Goal: Task Accomplishment & Management: Use online tool/utility

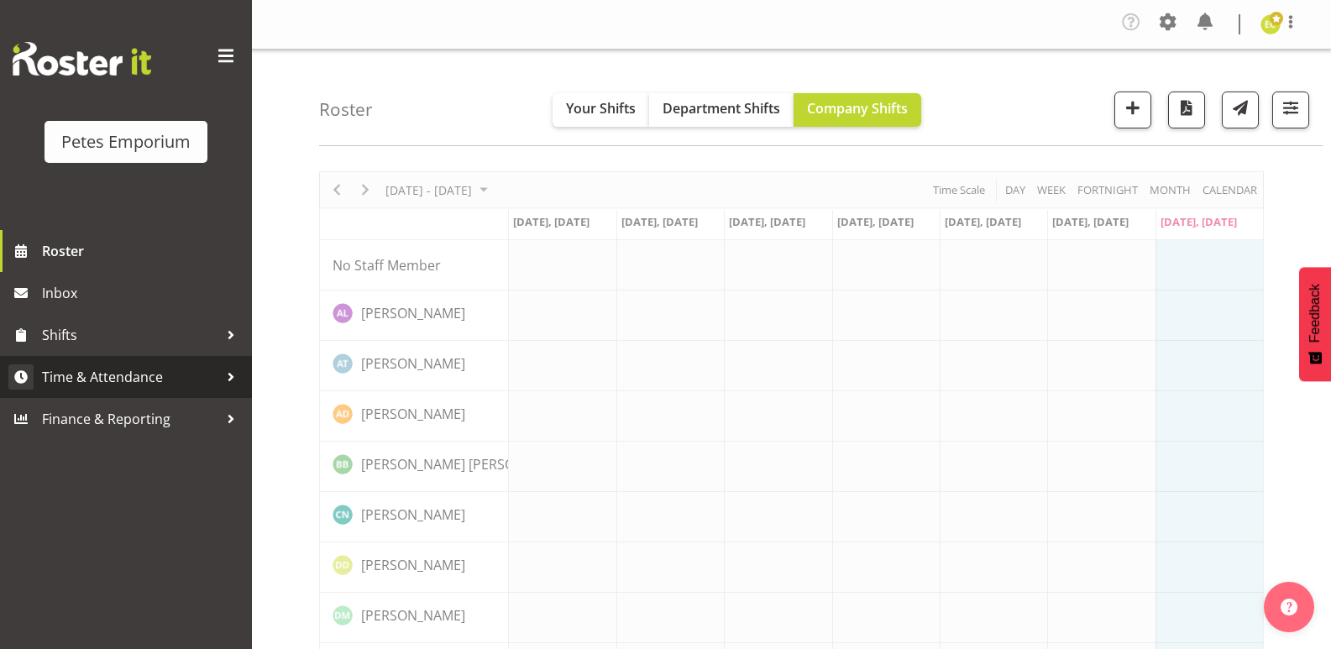
click at [60, 365] on span "Time & Attendance" at bounding box center [130, 377] width 176 height 25
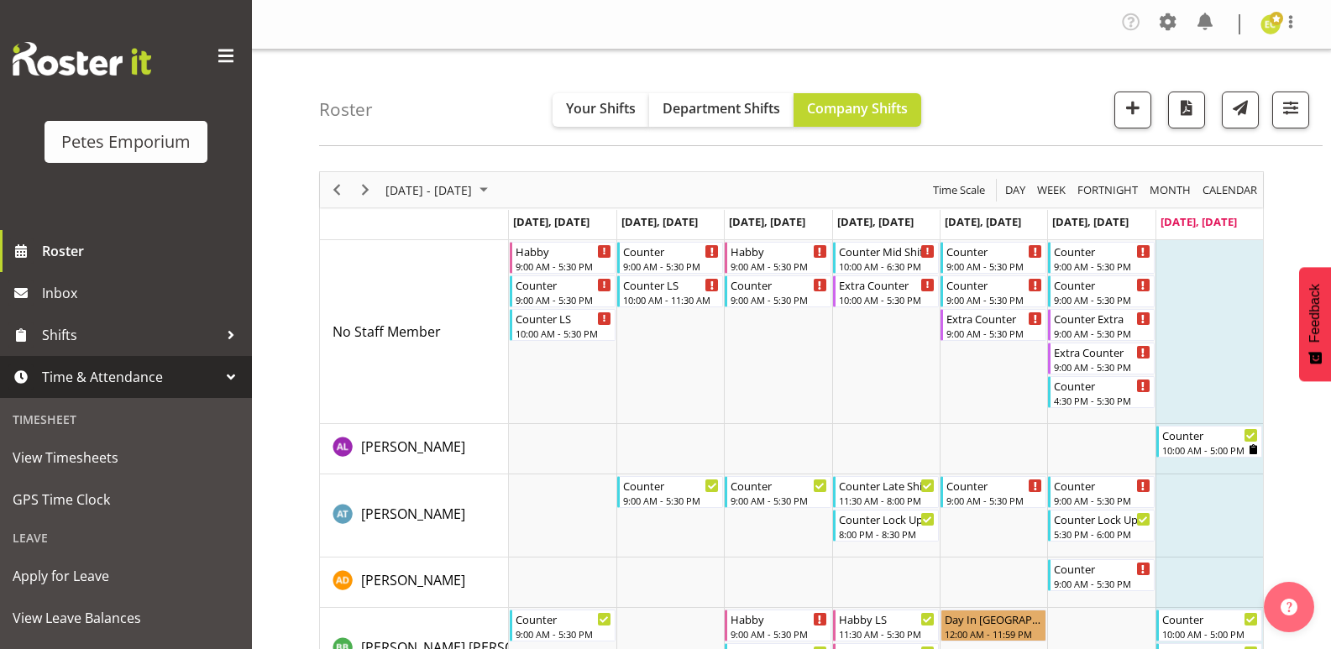
click at [76, 364] on link "Time & Attendance" at bounding box center [126, 377] width 252 height 42
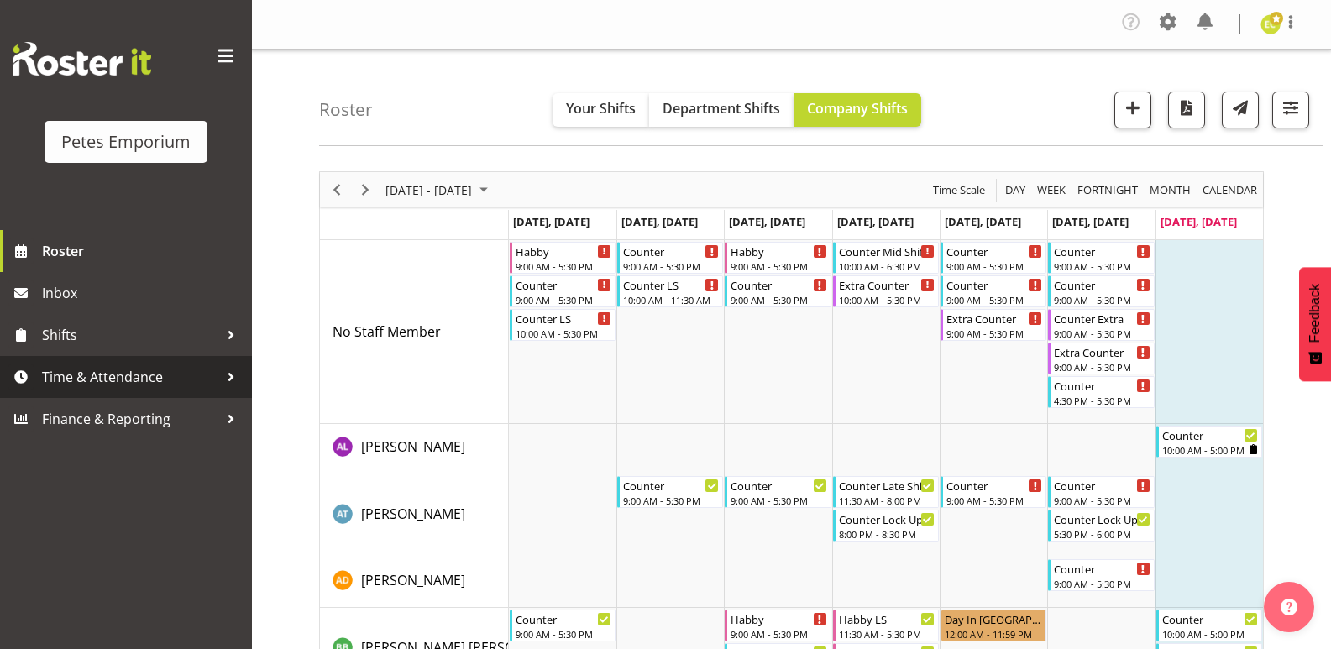
click at [58, 375] on span "Time & Attendance" at bounding box center [130, 377] width 176 height 25
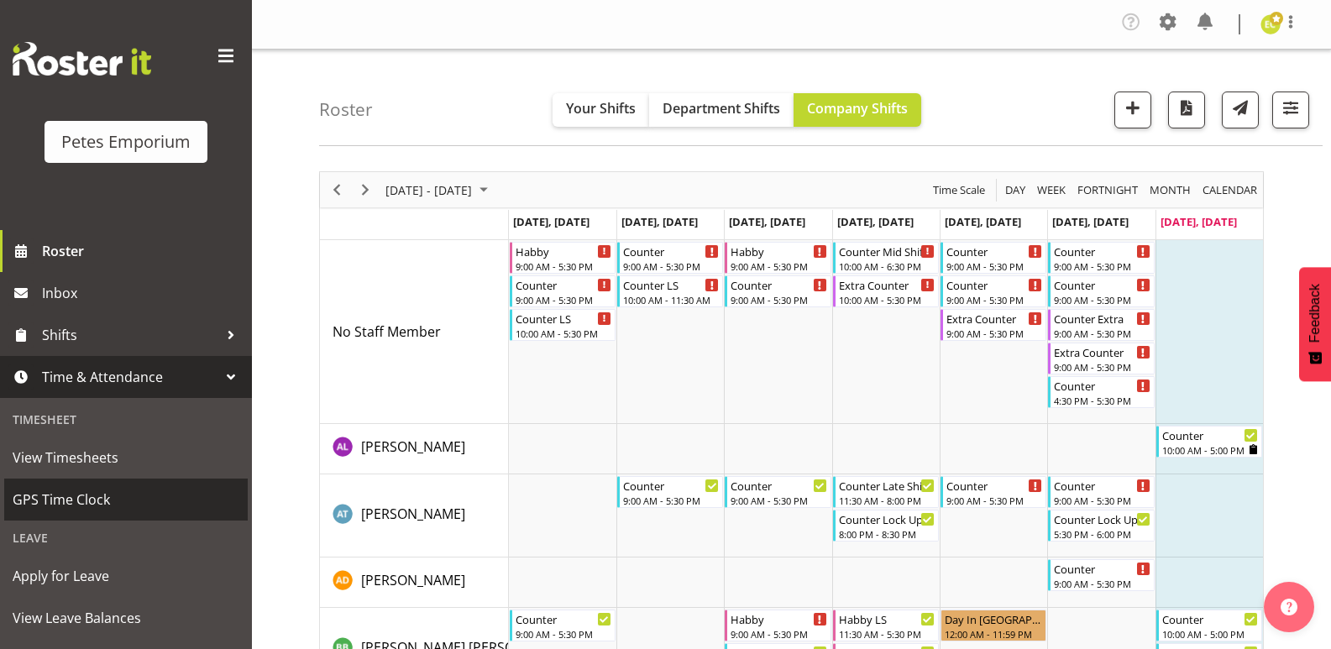
click at [45, 490] on span "GPS Time Clock" at bounding box center [126, 499] width 227 height 25
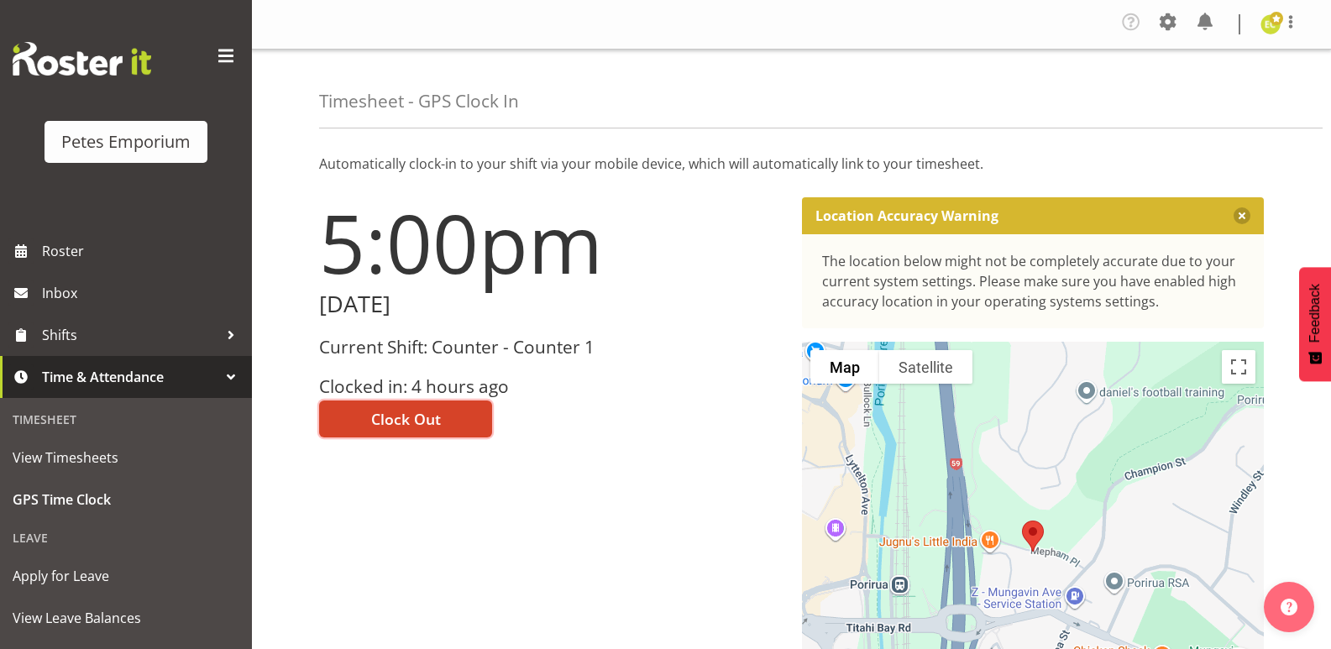
click at [361, 430] on button "Clock Out" at bounding box center [405, 419] width 173 height 37
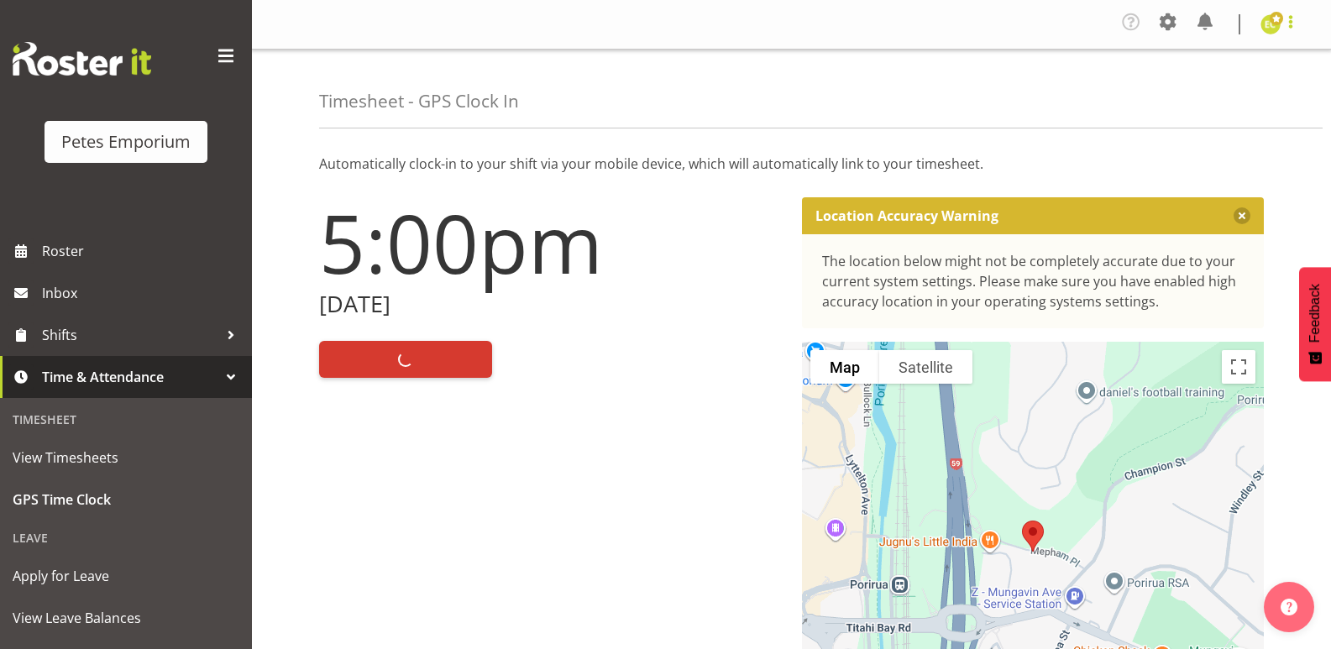
click at [1288, 23] on span at bounding box center [1291, 22] width 20 height 20
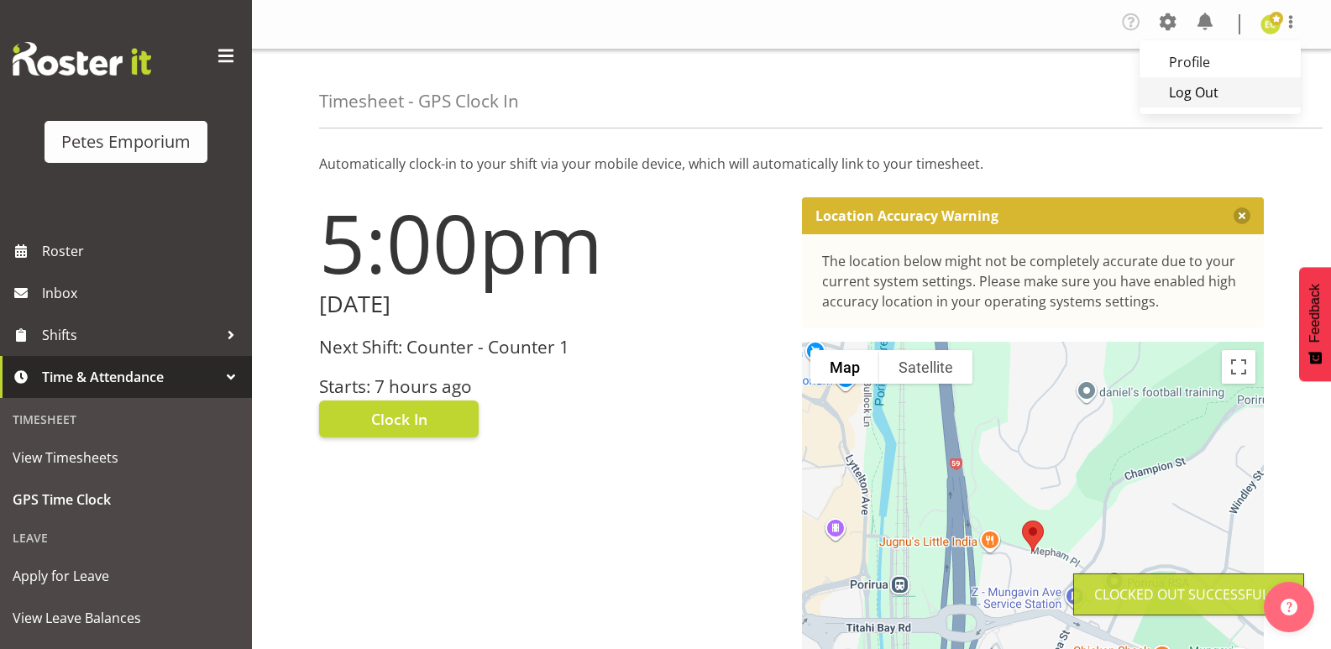
click at [1184, 80] on link "Log Out" at bounding box center [1220, 92] width 161 height 30
